Goal: Contribute content

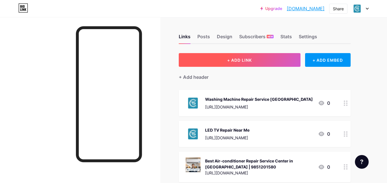
click at [201, 60] on button "+ ADD LINK" at bounding box center [240, 60] width 122 height 14
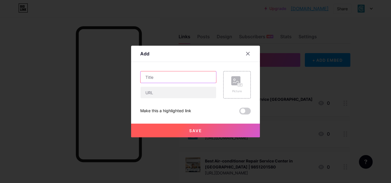
click at [170, 79] on input "text" at bounding box center [178, 77] width 76 height 11
paste input "TV Repair Near Me — Bringing Your Screen Back to Life in [GEOGRAPHIC_DATA]"
type input "TV Repair Near Me — Bringing Your Screen Back to Life in [GEOGRAPHIC_DATA]"
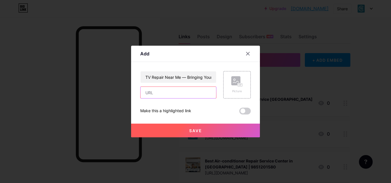
click at [157, 91] on input "text" at bounding box center [178, 92] width 76 height 11
paste input "[URL][DOMAIN_NAME]"
type input "[URL][DOMAIN_NAME]"
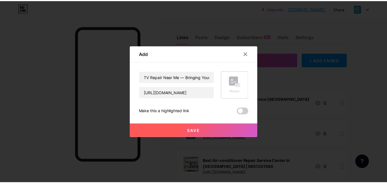
scroll to position [0, 0]
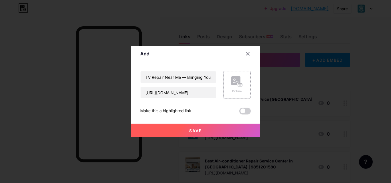
click at [231, 89] on div "Picture" at bounding box center [236, 91] width 11 height 4
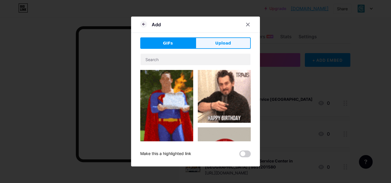
click at [209, 43] on button "Upload" at bounding box center [222, 42] width 55 height 11
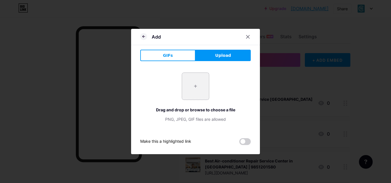
click at [195, 83] on input "file" at bounding box center [195, 86] width 27 height 27
type input "C:\fakepath\led tv repair near me.jpeg"
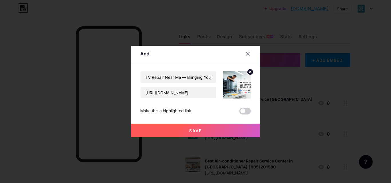
click at [242, 111] on span at bounding box center [244, 111] width 11 height 7
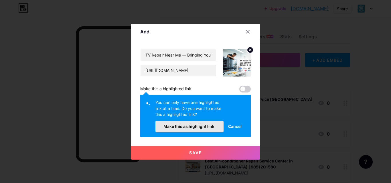
click at [194, 126] on span "Make this as highlight link." at bounding box center [189, 126] width 52 height 5
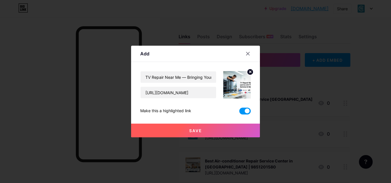
click at [194, 126] on button "Save" at bounding box center [195, 131] width 129 height 14
